Goal: Information Seeking & Learning: Learn about a topic

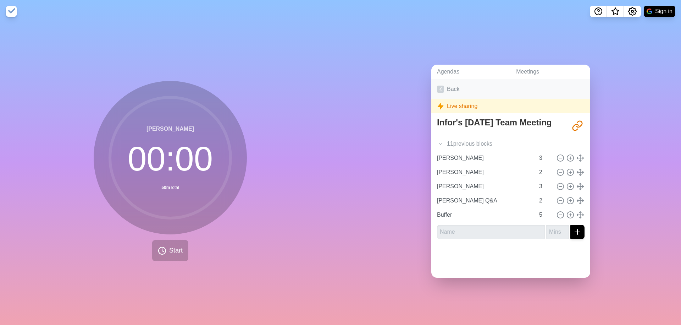
click at [432, 97] on link "Back" at bounding box center [511, 89] width 159 height 20
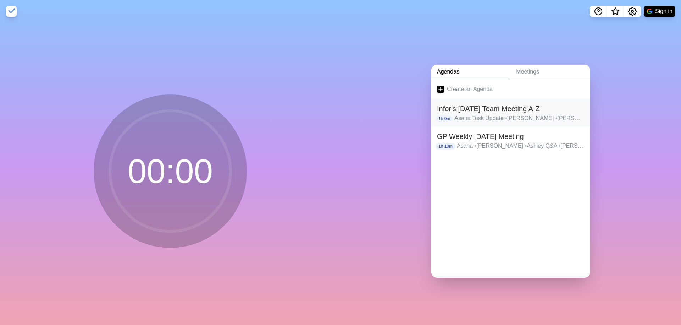
click at [481, 122] on p "Asana Task Update • [GEOGRAPHIC_DATA] • [PERSON_NAME] Q&A • [PERSON_NAME] • [PE…" at bounding box center [520, 118] width 130 height 9
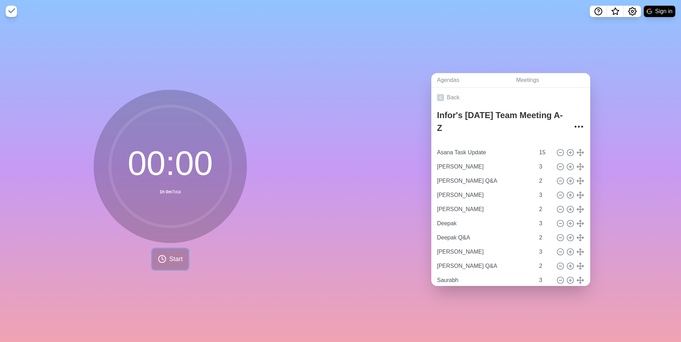
click at [162, 266] on button "Start" at bounding box center [170, 259] width 36 height 21
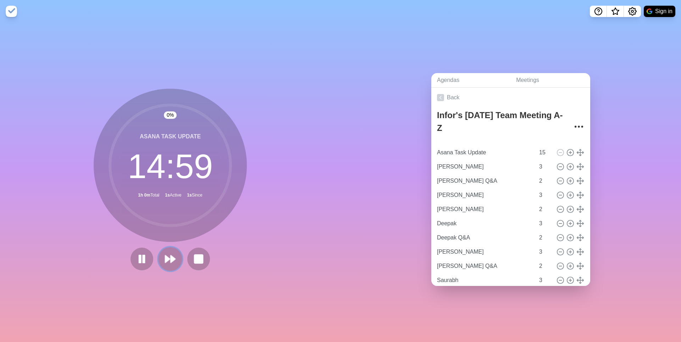
click at [176, 257] on button at bounding box center [170, 259] width 24 height 24
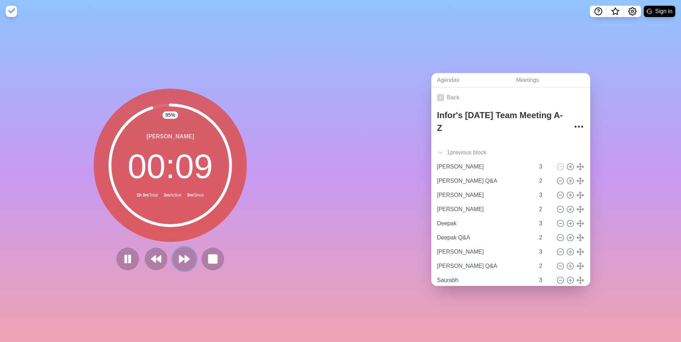
click at [180, 263] on polygon at bounding box center [182, 259] width 5 height 7
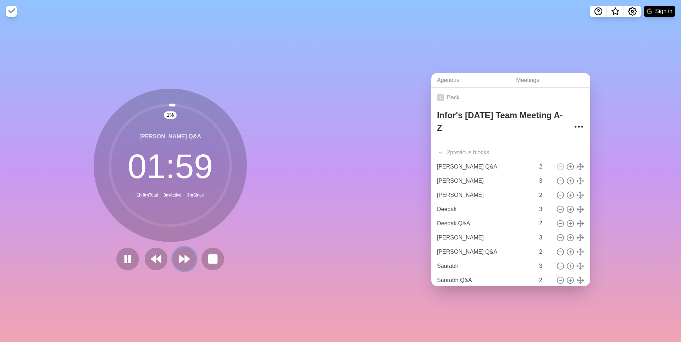
click at [180, 263] on polygon at bounding box center [182, 259] width 5 height 7
click at [183, 263] on icon at bounding box center [184, 259] width 12 height 12
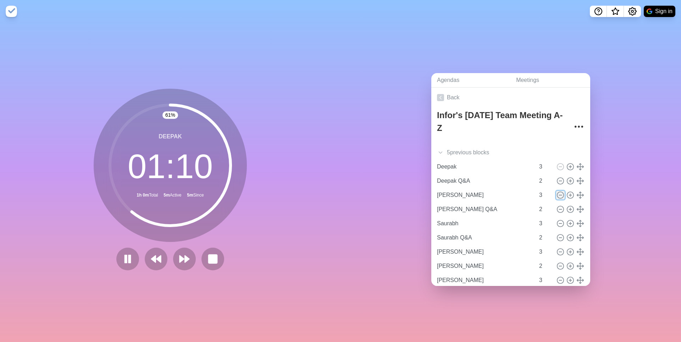
click at [562, 195] on line at bounding box center [560, 195] width 2 height 0
type input "[PERSON_NAME] Q&A"
type input "2"
type input "Saurabh"
type input "3"
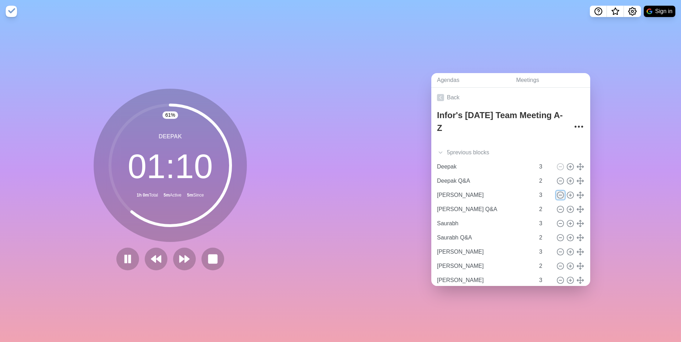
type input "Saurabh Q&A"
type input "2"
type input "[PERSON_NAME]"
type input "3"
type input "[PERSON_NAME]"
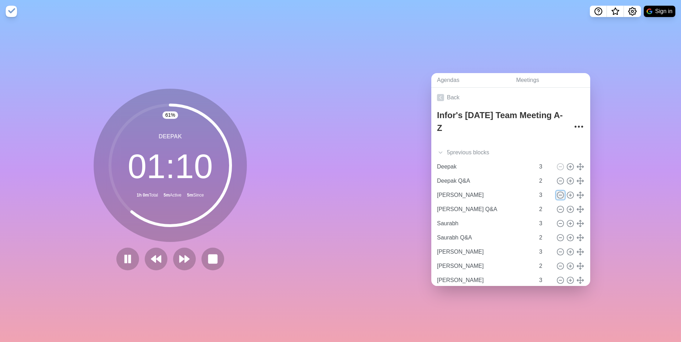
type input "2"
type input "[PERSON_NAME]"
type input "3"
type input "[PERSON_NAME] Q&A"
type input "2"
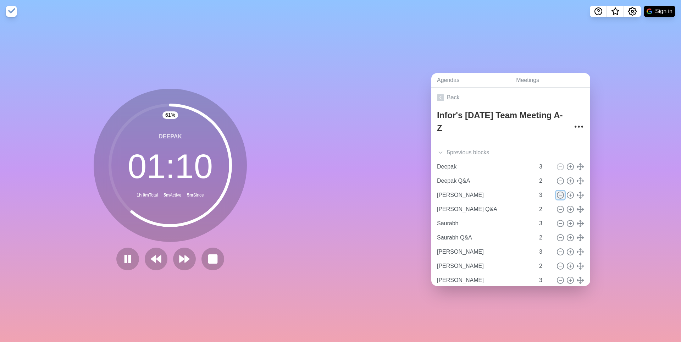
type input "[PERSON_NAME]"
type input "3"
type input "[PERSON_NAME] Q&A"
type input "2"
type input "Buffer"
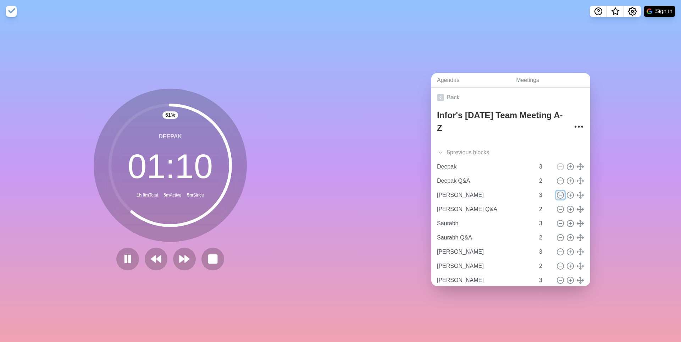
type input "5"
click at [565, 199] on icon at bounding box center [561, 195] width 8 height 8
type input "Saurabh"
type input "3"
type input "Saurabh Q&A"
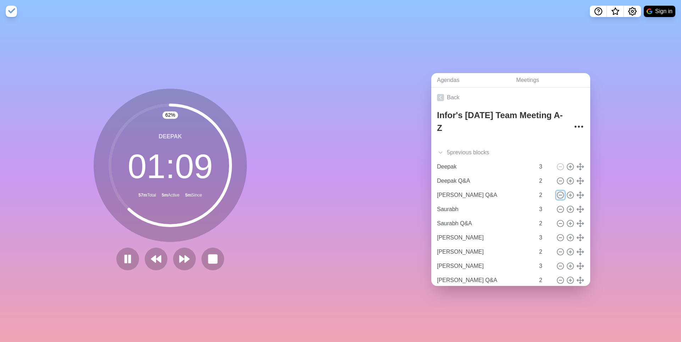
type input "2"
type input "[PERSON_NAME]"
type input "3"
type input "[PERSON_NAME]"
type input "2"
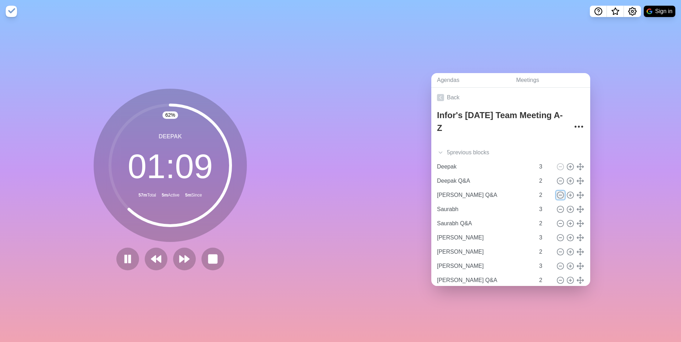
type input "[PERSON_NAME]"
type input "3"
type input "[PERSON_NAME] Q&A"
type input "2"
type input "[PERSON_NAME]"
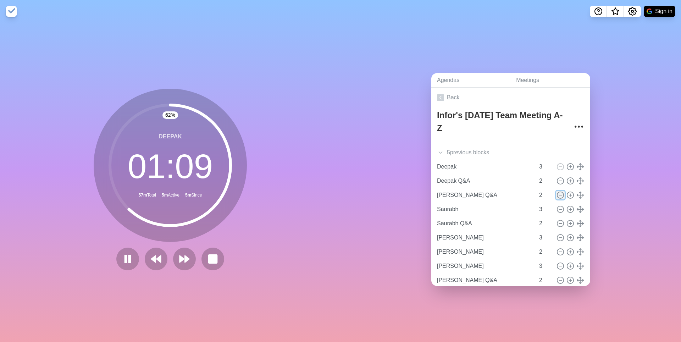
type input "3"
type input "[PERSON_NAME] Q&A"
type input "2"
type input "Buffer"
type input "5"
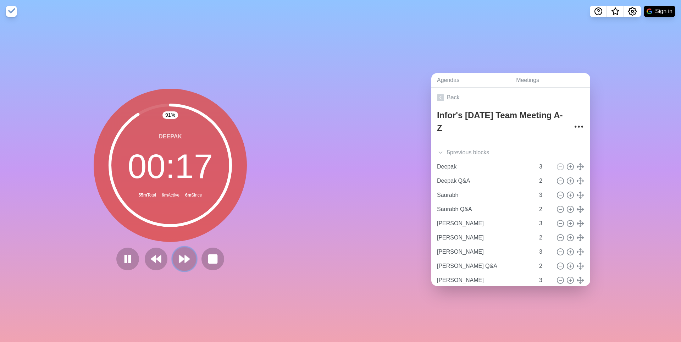
click at [183, 261] on polygon at bounding box center [182, 259] width 5 height 7
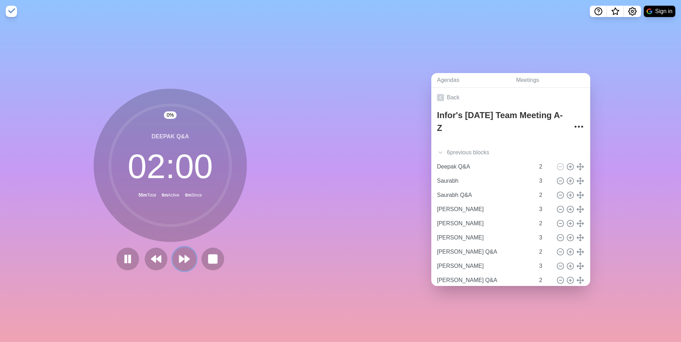
click at [183, 261] on polygon at bounding box center [182, 259] width 5 height 7
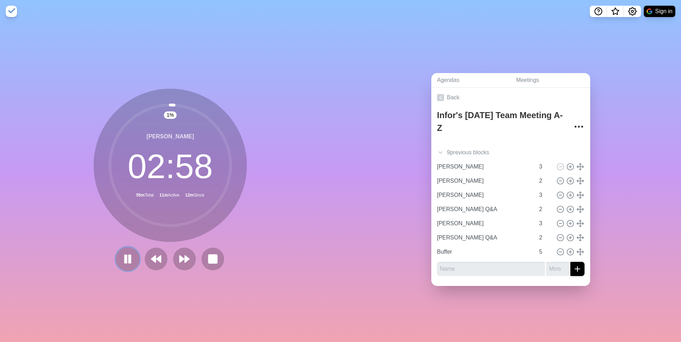
click at [125, 258] on rect at bounding box center [126, 259] width 2 height 8
click at [117, 286] on div "1 % Silvio 02 : 58 55m Total 11m Active 12m Since" at bounding box center [170, 182] width 341 height 319
click at [124, 260] on polygon at bounding box center [127, 258] width 7 height 9
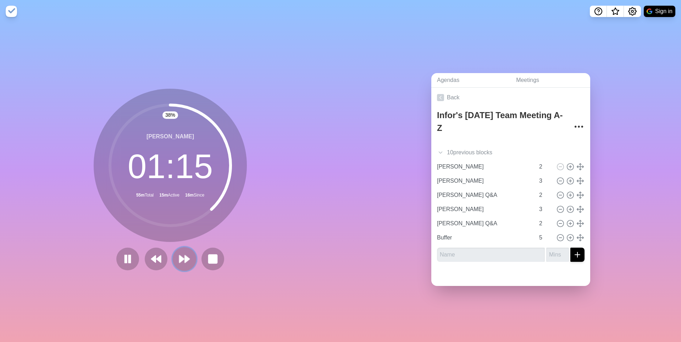
click at [186, 259] on polygon at bounding box center [187, 259] width 5 height 7
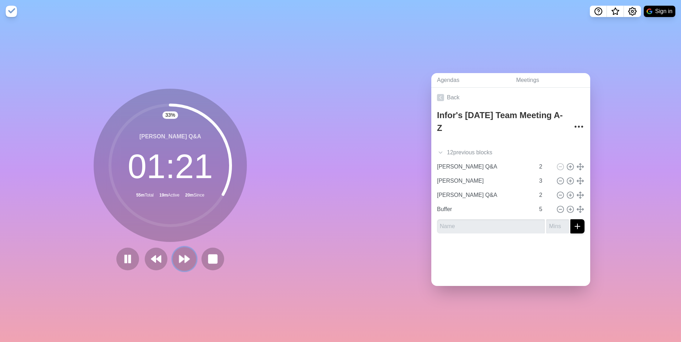
click at [185, 261] on icon at bounding box center [184, 259] width 12 height 12
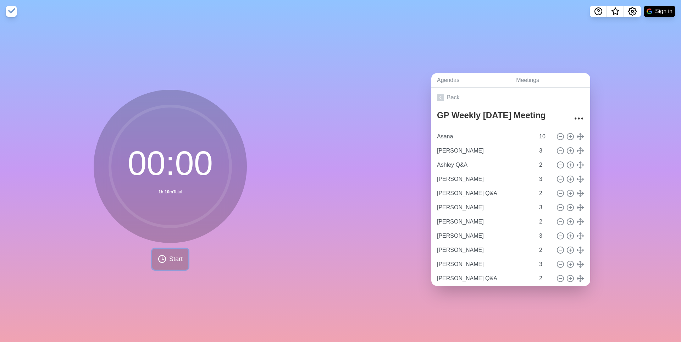
click at [170, 261] on span "Start" at bounding box center [175, 259] width 13 height 10
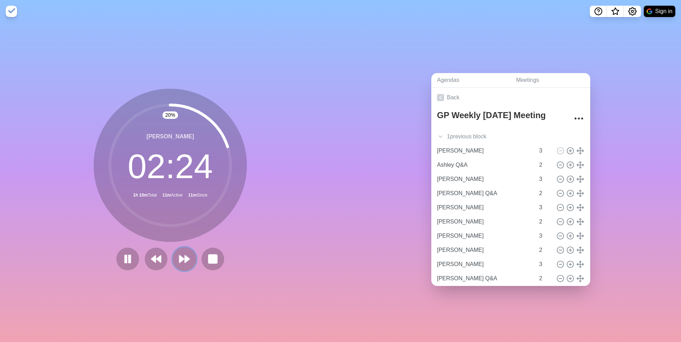
click at [181, 265] on icon at bounding box center [184, 259] width 12 height 12
click at [188, 263] on polygon at bounding box center [187, 259] width 5 height 7
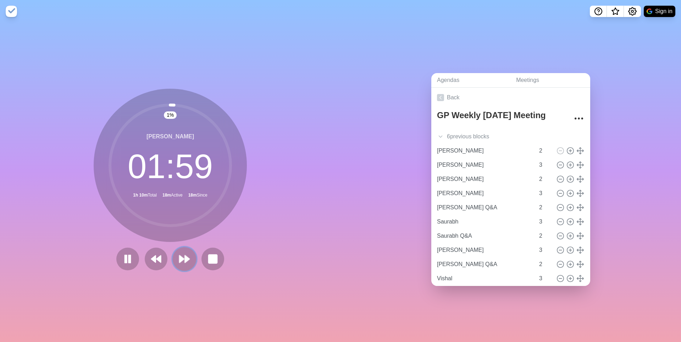
click at [187, 262] on polygon at bounding box center [187, 259] width 5 height 7
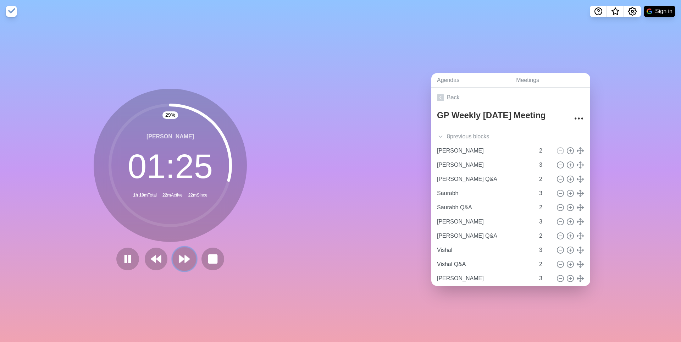
click at [183, 262] on polygon at bounding box center [182, 259] width 5 height 7
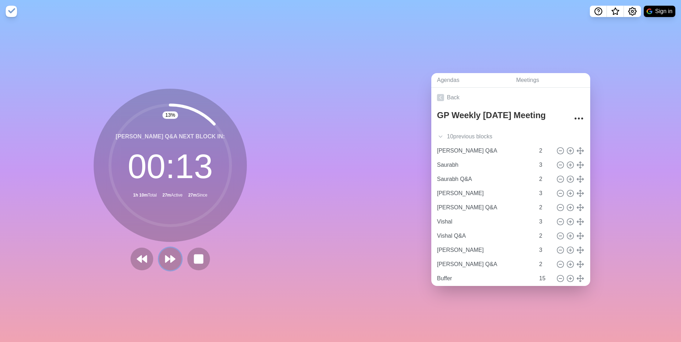
click at [167, 265] on icon at bounding box center [170, 258] width 11 height 11
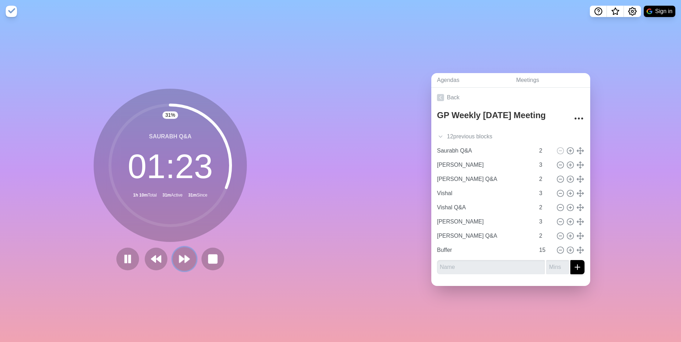
click at [186, 263] on polygon at bounding box center [187, 259] width 5 height 7
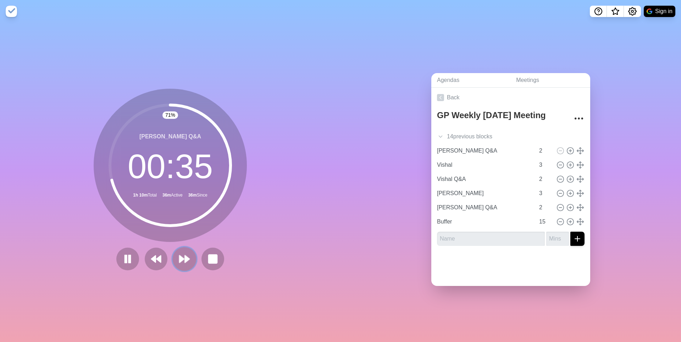
click at [187, 261] on polygon at bounding box center [187, 259] width 5 height 7
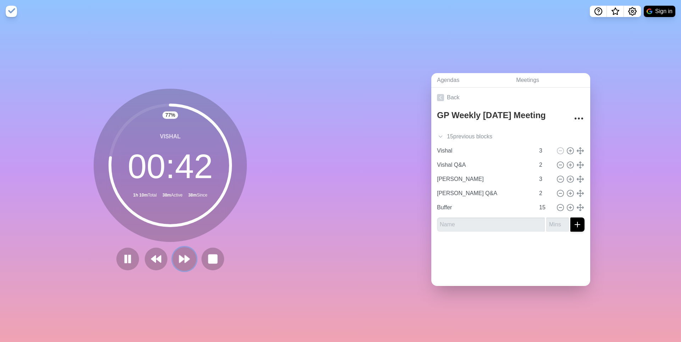
click at [184, 265] on icon at bounding box center [184, 259] width 12 height 12
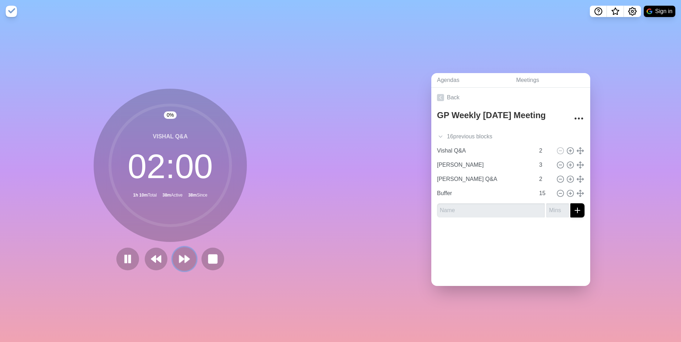
click at [184, 265] on icon at bounding box center [184, 259] width 12 height 12
